Goal: Task Accomplishment & Management: Manage account settings

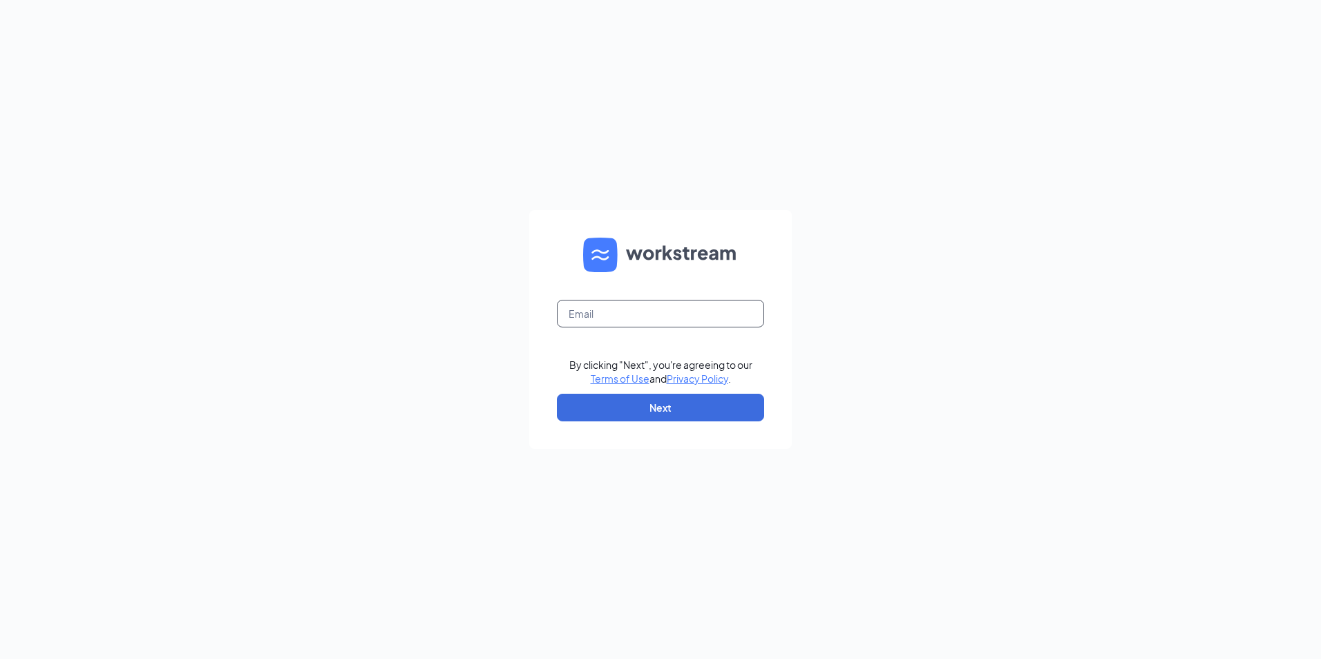
click at [675, 316] on input "text" at bounding box center [660, 314] width 207 height 28
type input "[EMAIL_ADDRESS][DOMAIN_NAME]"
click at [649, 410] on button "Next" at bounding box center [660, 408] width 207 height 28
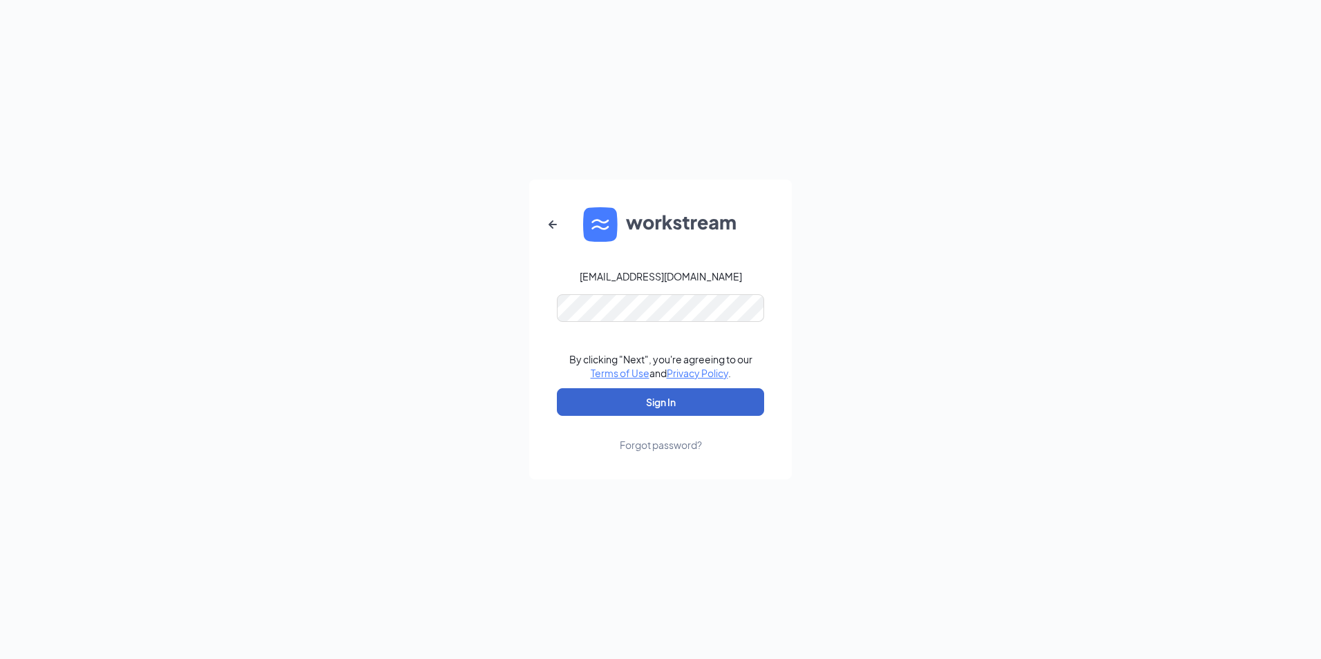
click at [641, 403] on button "Sign In" at bounding box center [660, 402] width 207 height 28
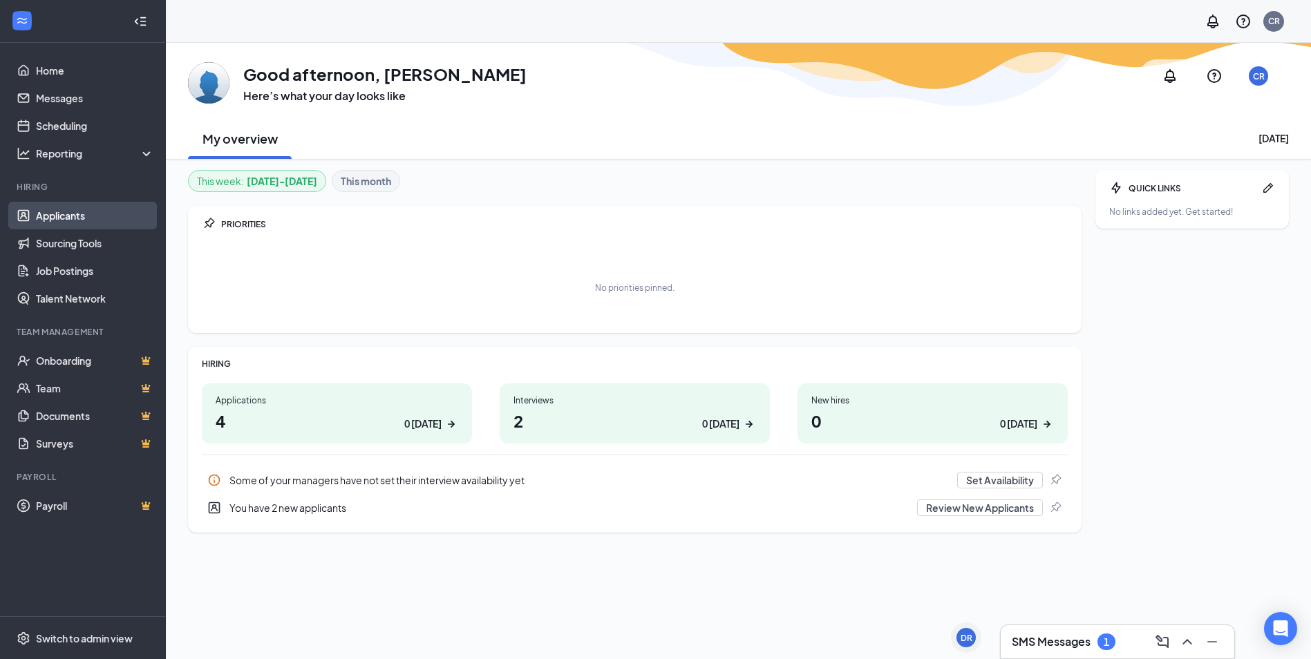
click at [84, 214] on link "Applicants" at bounding box center [95, 216] width 118 height 28
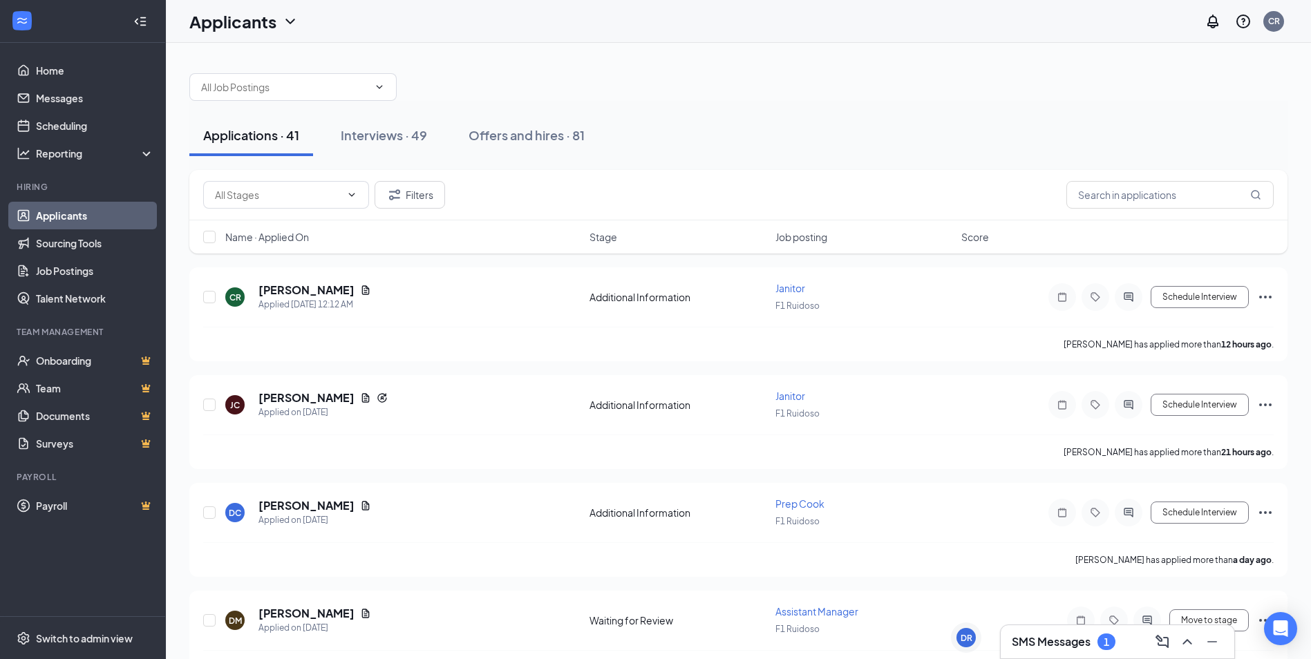
click at [1054, 633] on div "SMS Messages 1" at bounding box center [1116, 642] width 211 height 22
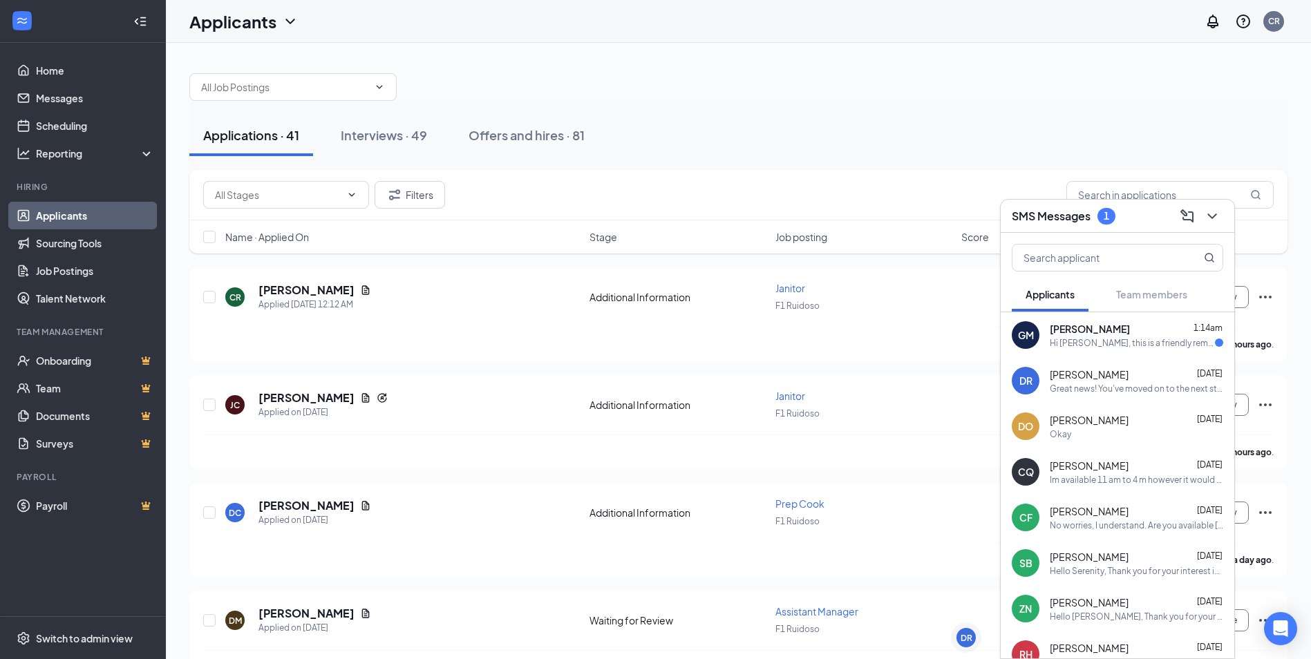
click at [1121, 334] on div "[PERSON_NAME] 1:14am" at bounding box center [1135, 329] width 173 height 14
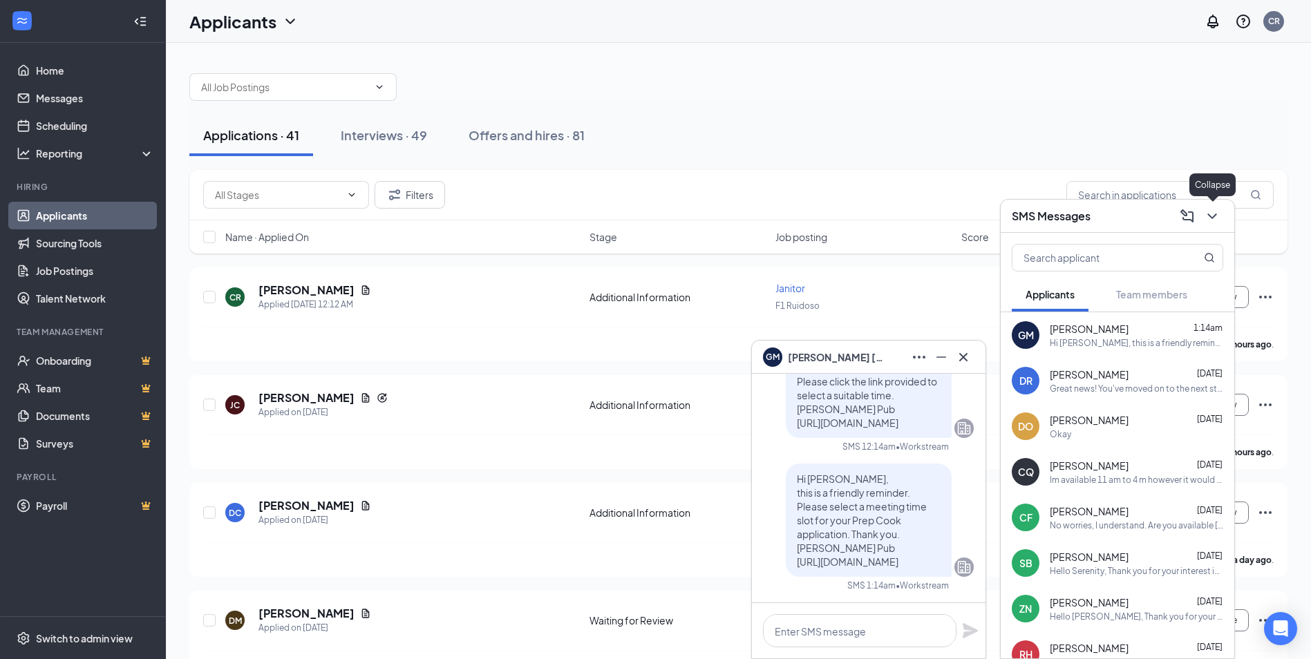
click at [1209, 210] on icon "ChevronDown" at bounding box center [1212, 216] width 17 height 17
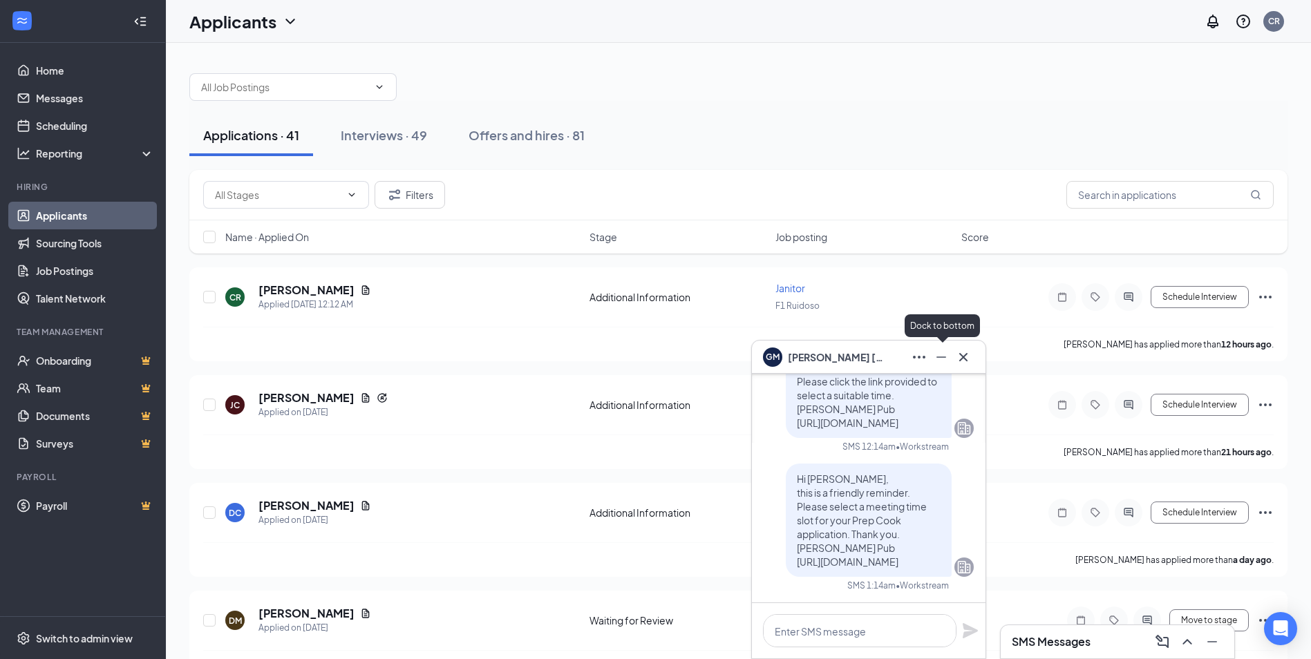
click at [945, 358] on icon "Minimize" at bounding box center [941, 357] width 17 height 17
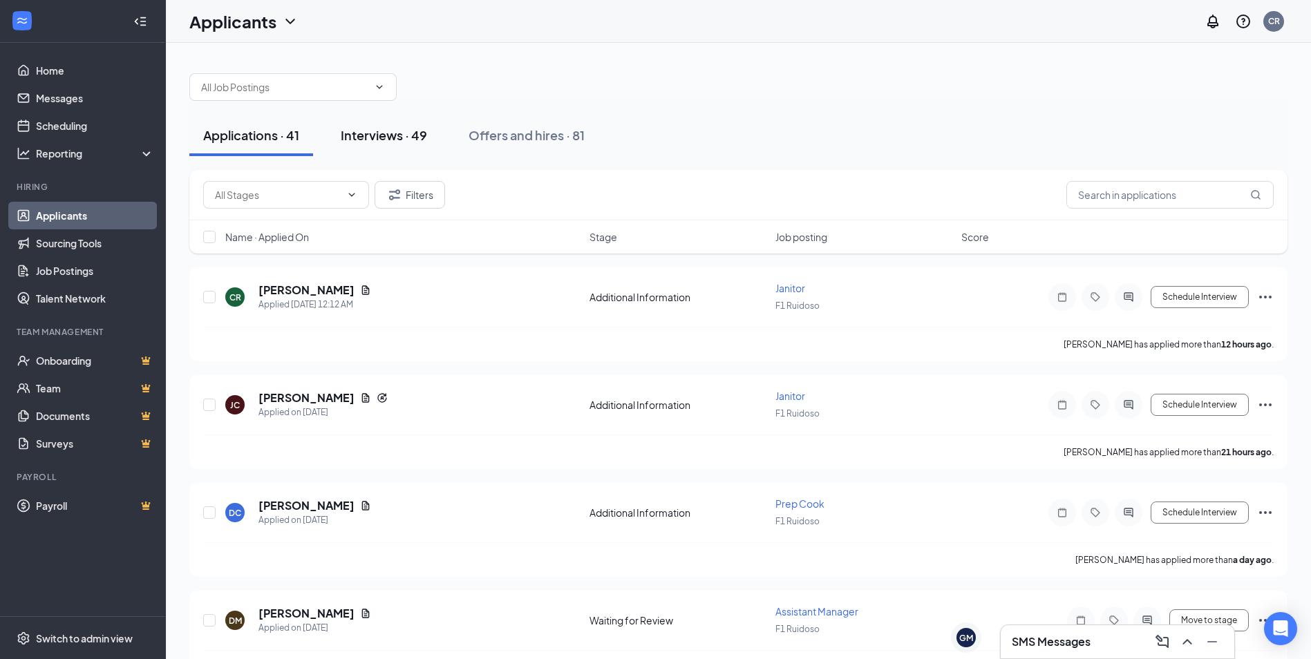
click at [401, 126] on div "Interviews · 49" at bounding box center [384, 134] width 86 height 17
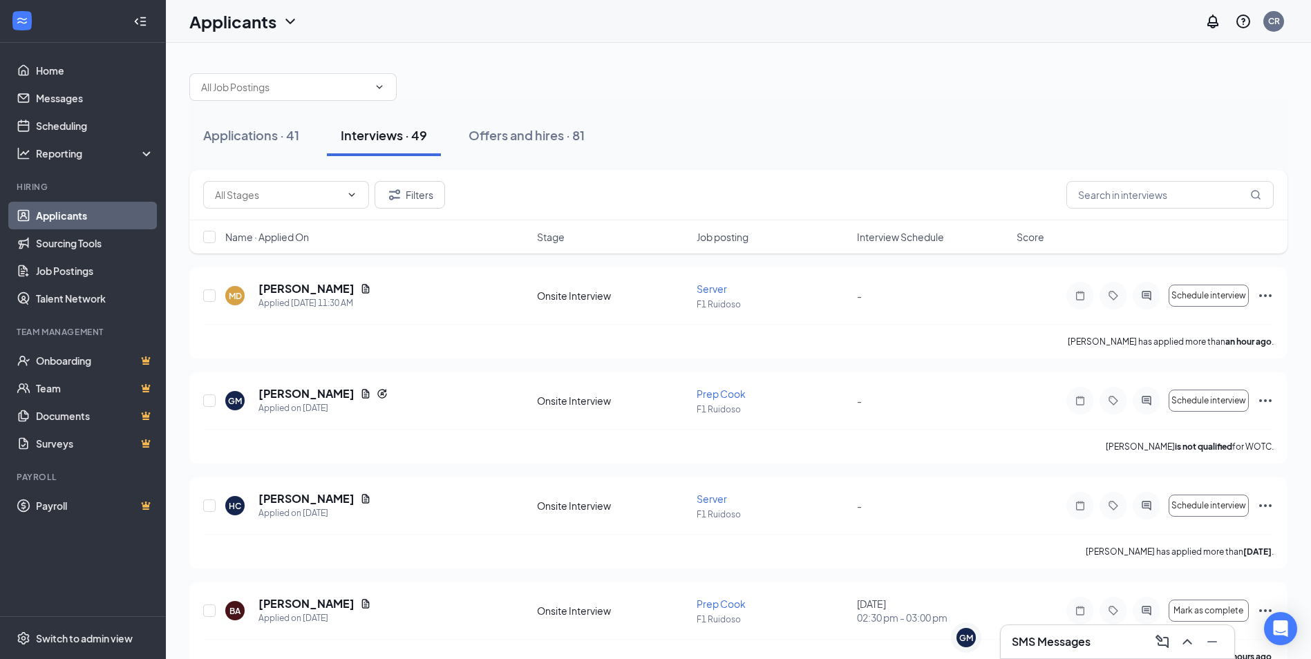
click at [913, 238] on span "Interview Schedule" at bounding box center [900, 237] width 87 height 14
